Goal: Task Accomplishment & Management: Manage account settings

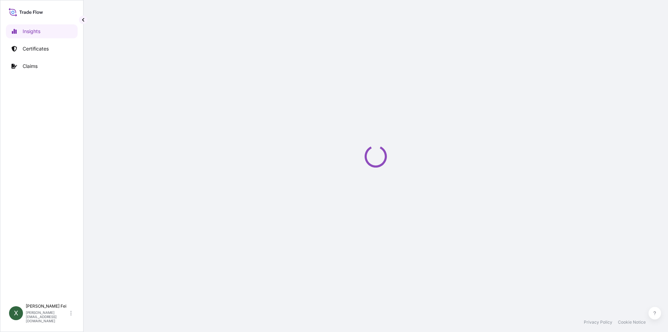
select select "2025"
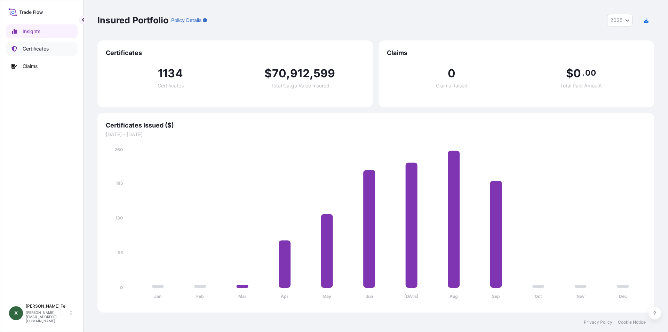
click at [43, 52] on p "Certificates" at bounding box center [36, 48] width 26 height 7
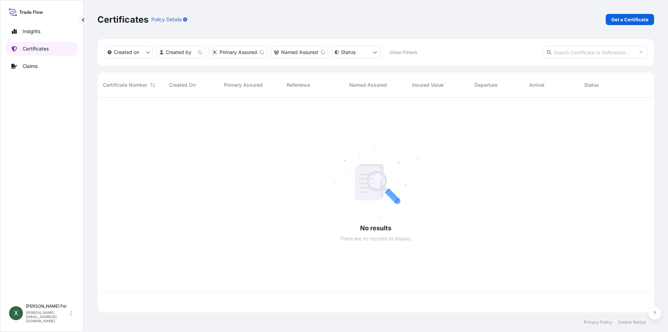
scroll to position [213, 552]
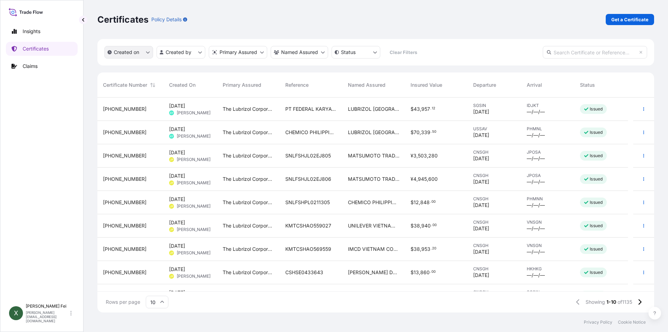
click at [131, 56] on button "Created on" at bounding box center [128, 52] width 49 height 13
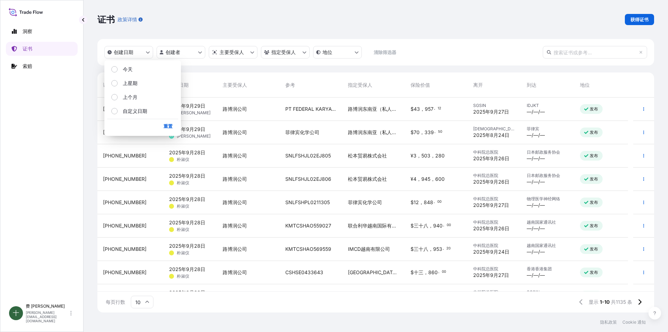
click at [236, 5] on div "证书 政策详情 获得证书" at bounding box center [375, 19] width 557 height 39
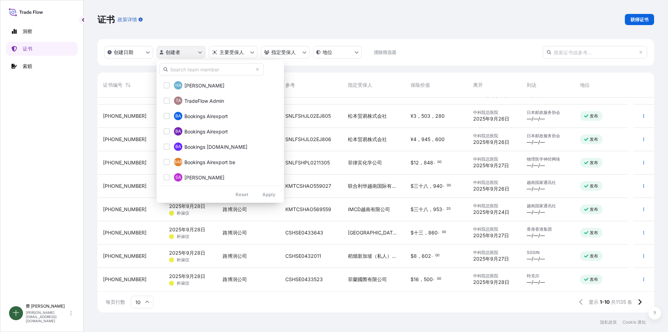
click at [185, 54] on html "洞察 证书 索赔 十 费 晓燕 xiaoyan.fei@boluo-logistics.com 证书 政策详情 获得证书 创建日期 创建者 主要受保人 指定受…" at bounding box center [334, 166] width 668 height 332
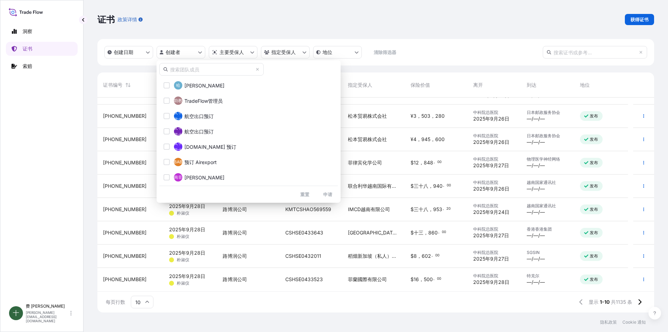
click at [243, 54] on html "洞察 证书 索赔 十 费 晓燕 xiaoyan.fei@boluo-logistics.com 证书 政策详情 获得证书 创建日期 创建者 主要受保人 指定受…" at bounding box center [334, 166] width 668 height 332
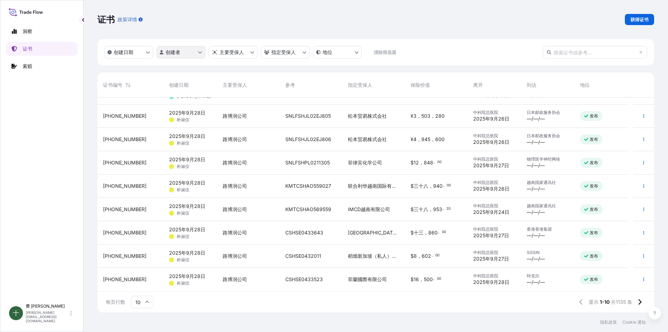
click at [183, 55] on html "洞察 证书 索赔 十 费 晓燕 xiaoyan.fei@boluo-logistics.com 证书 政策详情 获得证书 创建日期 创建者 主要受保人 指定受…" at bounding box center [334, 166] width 668 height 332
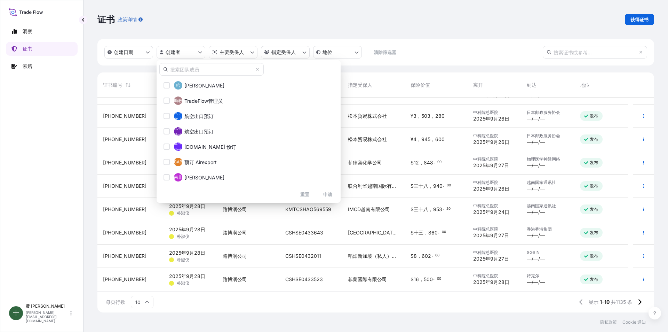
click at [212, 69] on input "text" at bounding box center [211, 69] width 104 height 13
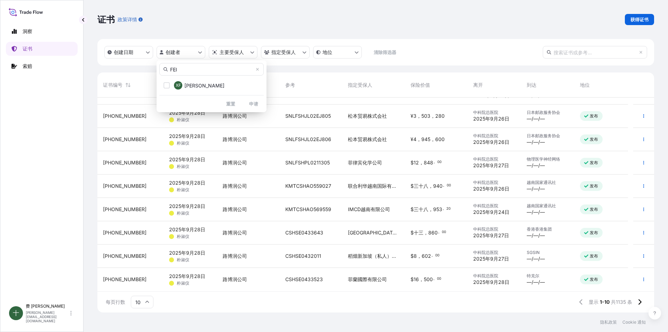
click at [212, 69] on input "FEI" at bounding box center [211, 69] width 104 height 13
type input "FEI"
click at [205, 87] on span "Xiaoyan Fei" at bounding box center [204, 85] width 40 height 7
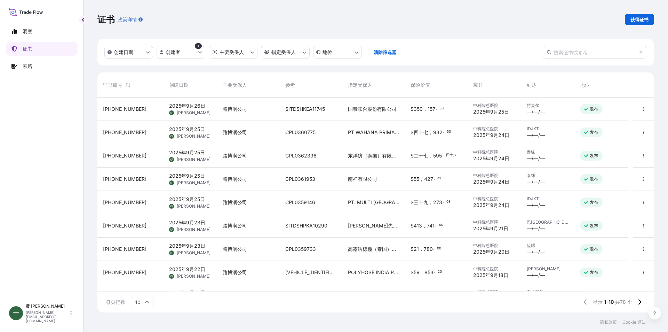
click at [584, 54] on input "text" at bounding box center [595, 52] width 104 height 13
click at [577, 52] on input "text" at bounding box center [595, 52] width 104 height 13
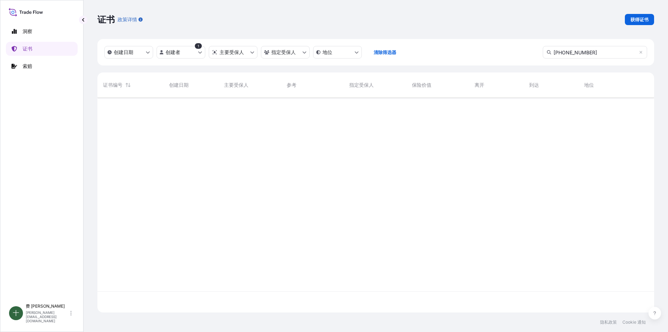
type input "31566-1119-1"
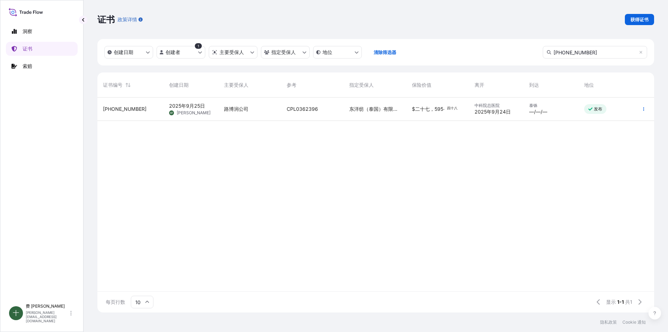
click at [206, 109] on div "2025年9月25日 XF 费晓燕" at bounding box center [191, 108] width 44 height 13
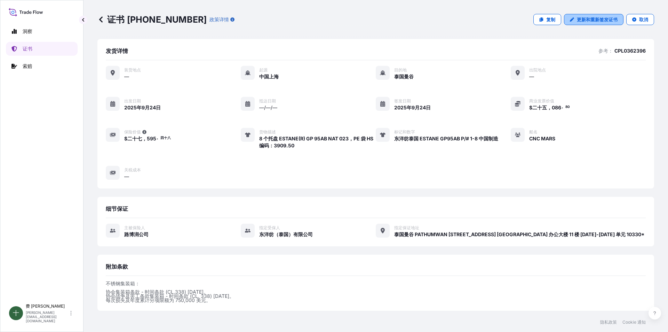
click at [588, 21] on font "更新和重新签发证书" at bounding box center [597, 20] width 41 height 6
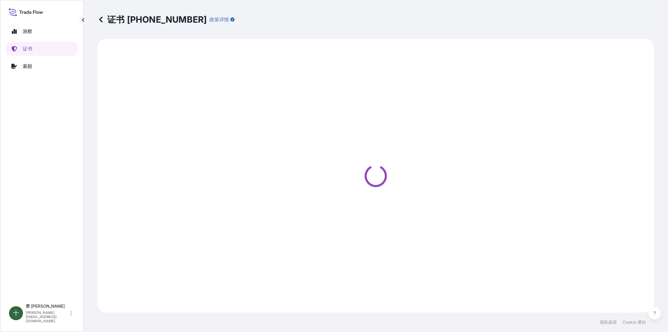
select select "Ocean Vessel"
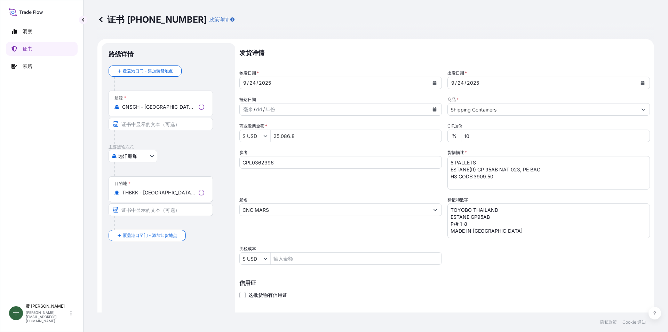
select select "31566"
drag, startPoint x: 311, startPoint y: 137, endPoint x: 261, endPoint y: 132, distance: 50.8
click at [261, 132] on div "$ USD 25,086.8" at bounding box center [340, 135] width 203 height 13
type input "28,160"
click at [347, 185] on div "参考 CPL0362396" at bounding box center [340, 169] width 203 height 40
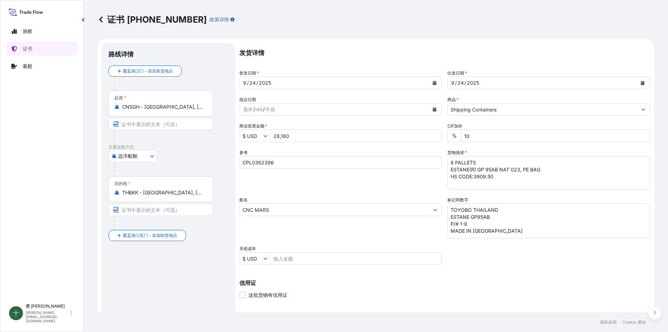
scroll to position [86, 0]
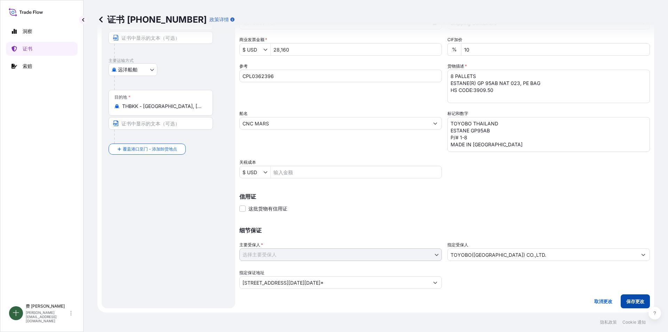
click at [627, 304] on font "保存更改" at bounding box center [636, 301] width 18 height 6
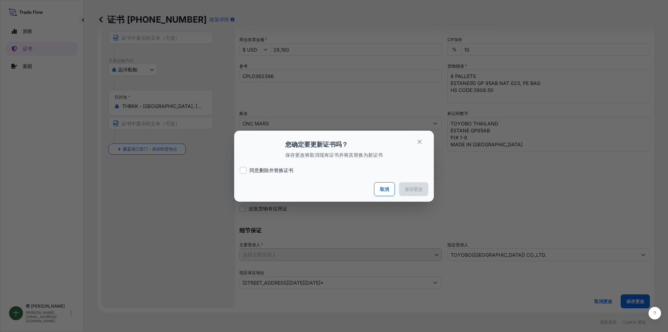
click at [243, 171] on div at bounding box center [243, 170] width 7 height 7
checkbox input "true"
click at [413, 193] on button "保存更改" at bounding box center [413, 189] width 29 height 14
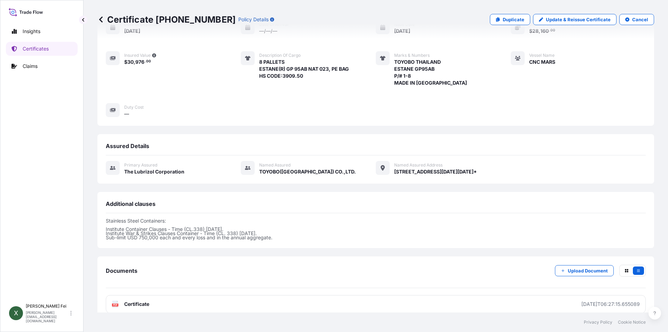
scroll to position [128, 0]
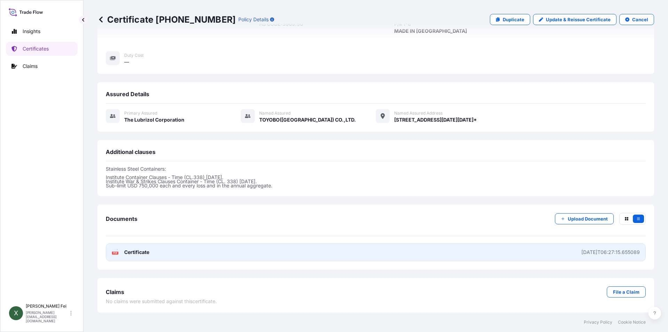
click at [365, 259] on link "PDF Certificate 2025-09-29T06:27:15.655089" at bounding box center [376, 252] width 540 height 18
